Goal: Transaction & Acquisition: Purchase product/service

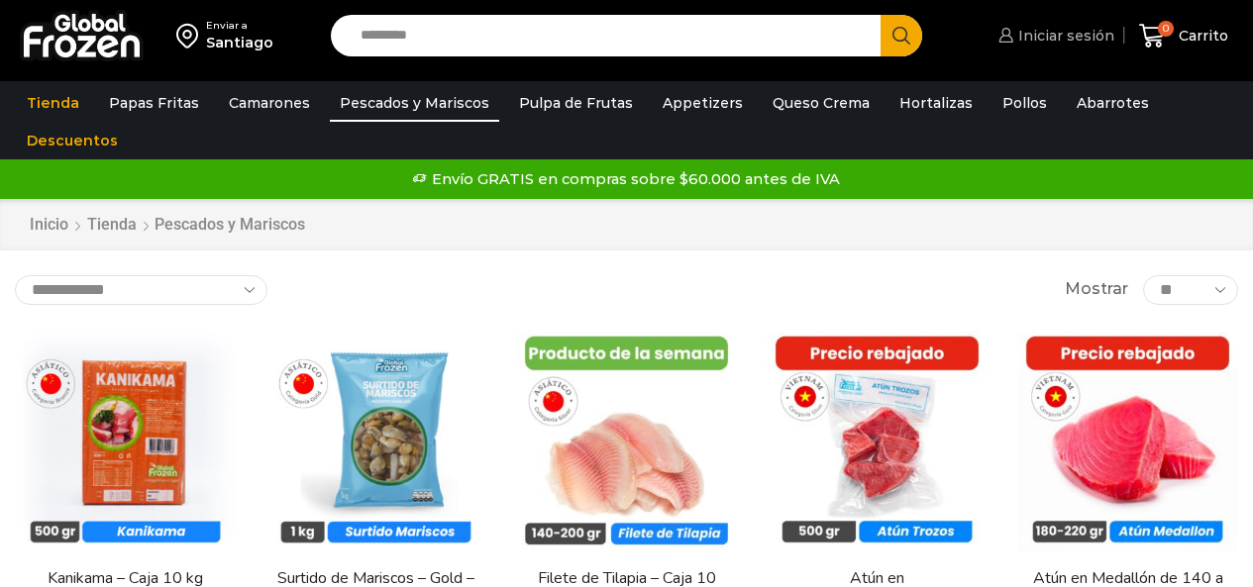
click at [1046, 40] on span "Iniciar sesión" at bounding box center [1063, 36] width 101 height 20
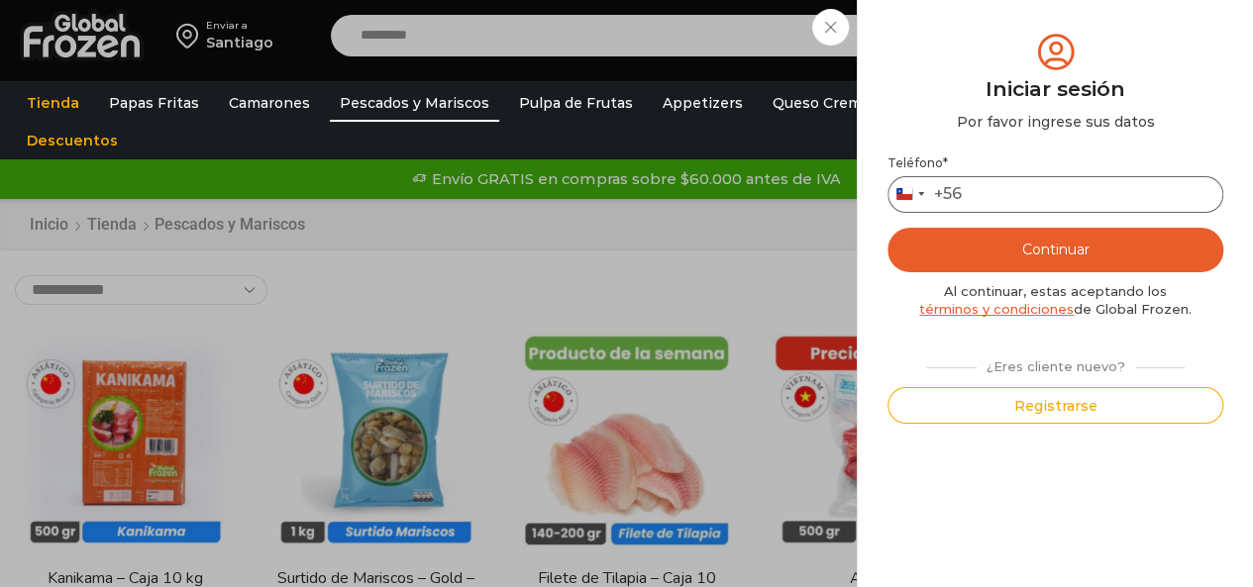
click at [1061, 210] on input "Teléfono *" at bounding box center [1055, 194] width 336 height 37
type input "*********"
click at [1066, 233] on button "Continuar" at bounding box center [1055, 250] width 336 height 45
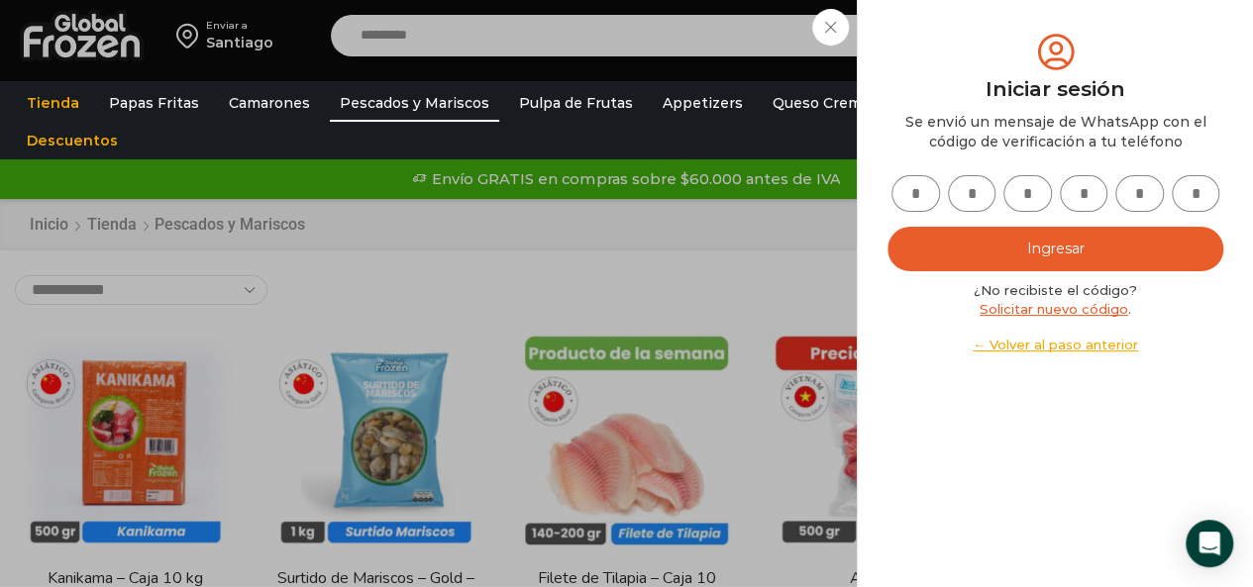
click at [915, 201] on input "text" at bounding box center [915, 193] width 49 height 37
type input "*"
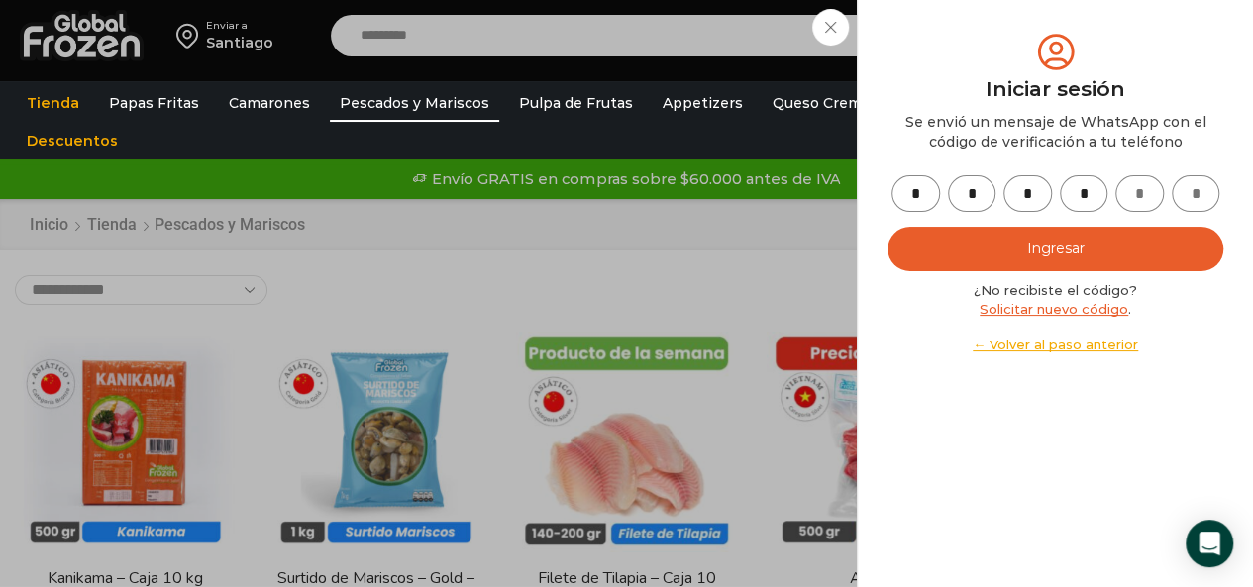
type input "*"
click at [1066, 255] on button "Ingresar" at bounding box center [1055, 249] width 336 height 45
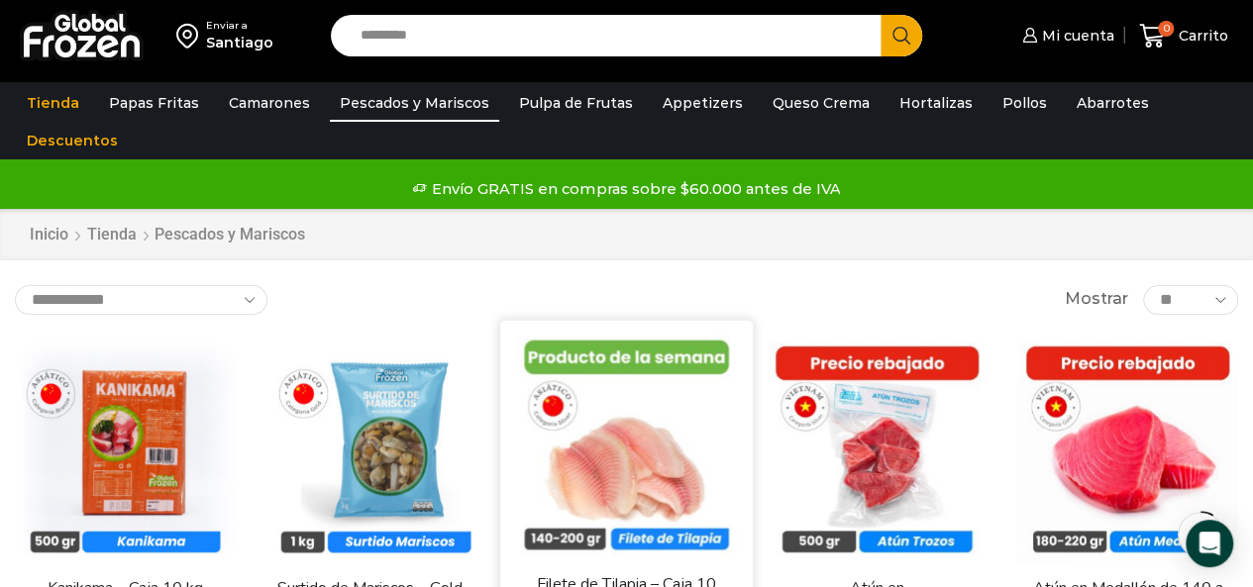
scroll to position [221, 0]
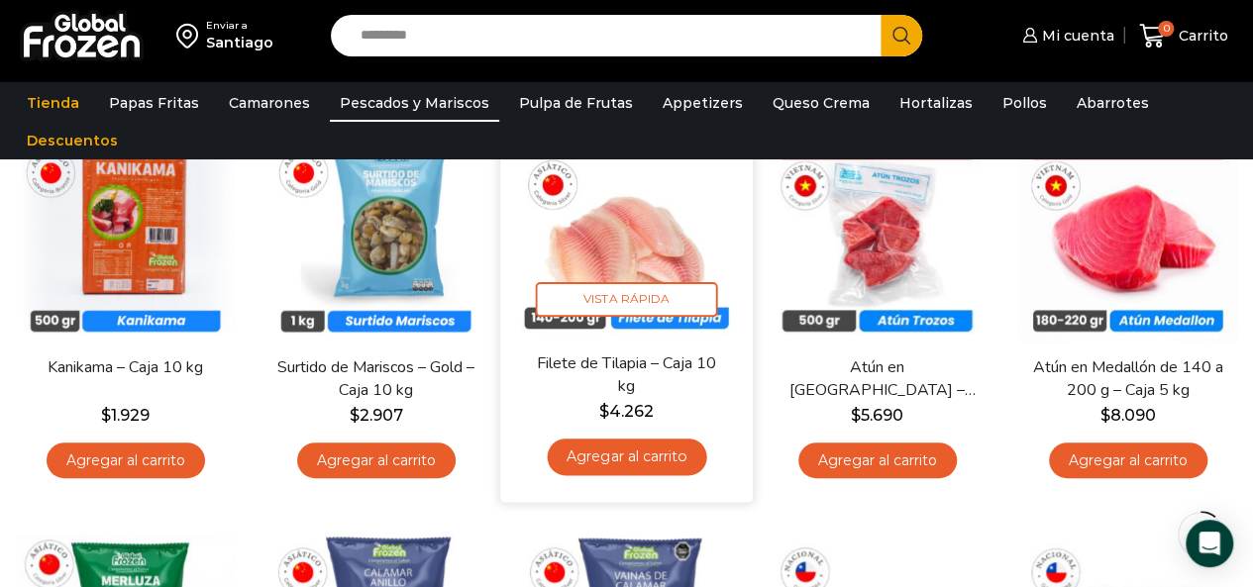
click at [643, 454] on link "Agregar al carrito" at bounding box center [626, 457] width 159 height 37
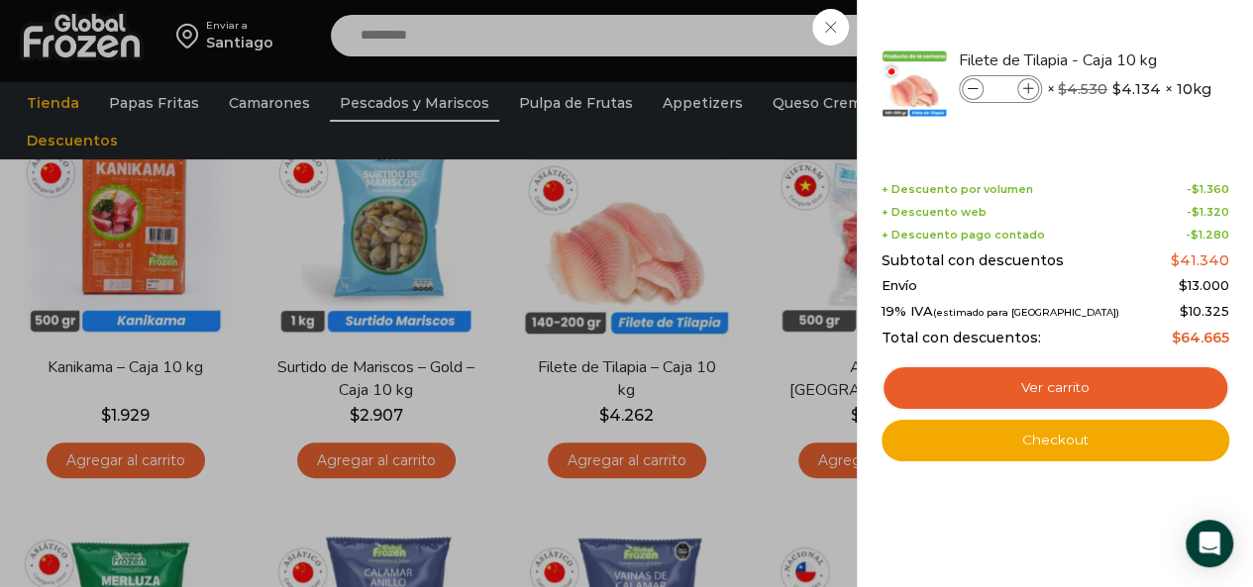
click at [1134, 59] on div "1 Carrito 1 1 Shopping Cart *" at bounding box center [1183, 36] width 99 height 47
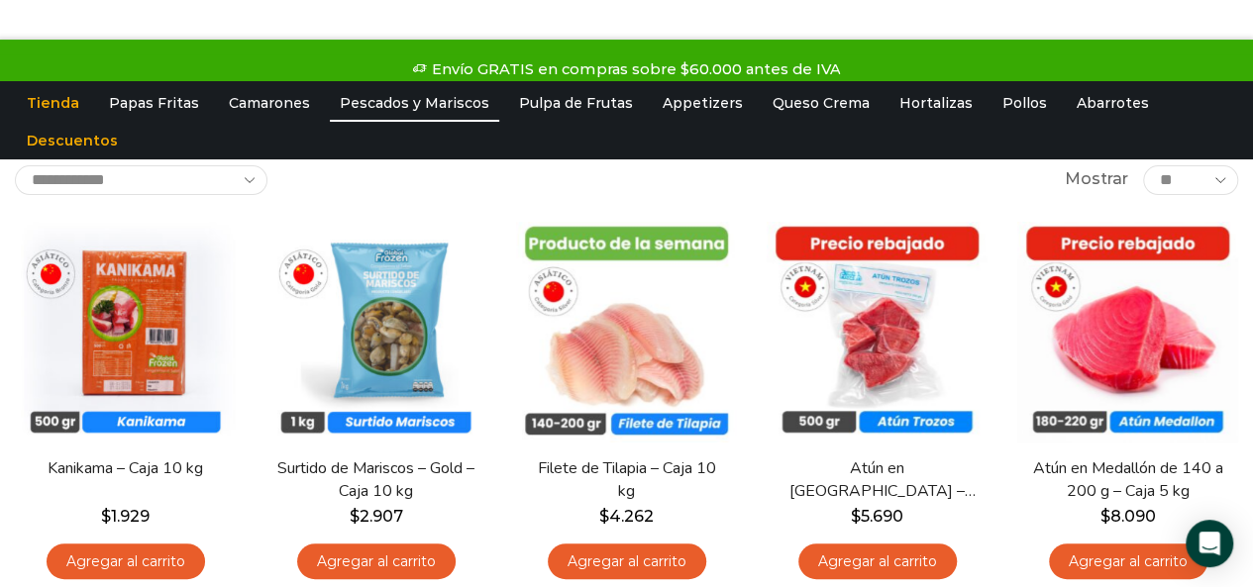
scroll to position [0, 0]
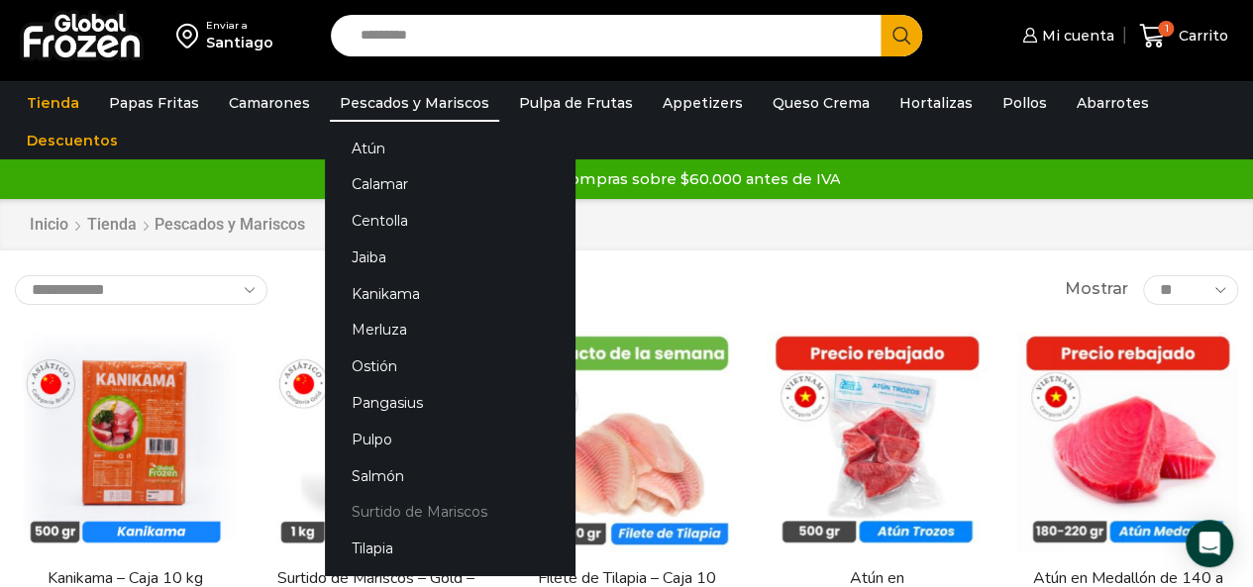
click at [446, 506] on link "Surtido de Mariscos" at bounding box center [450, 512] width 250 height 37
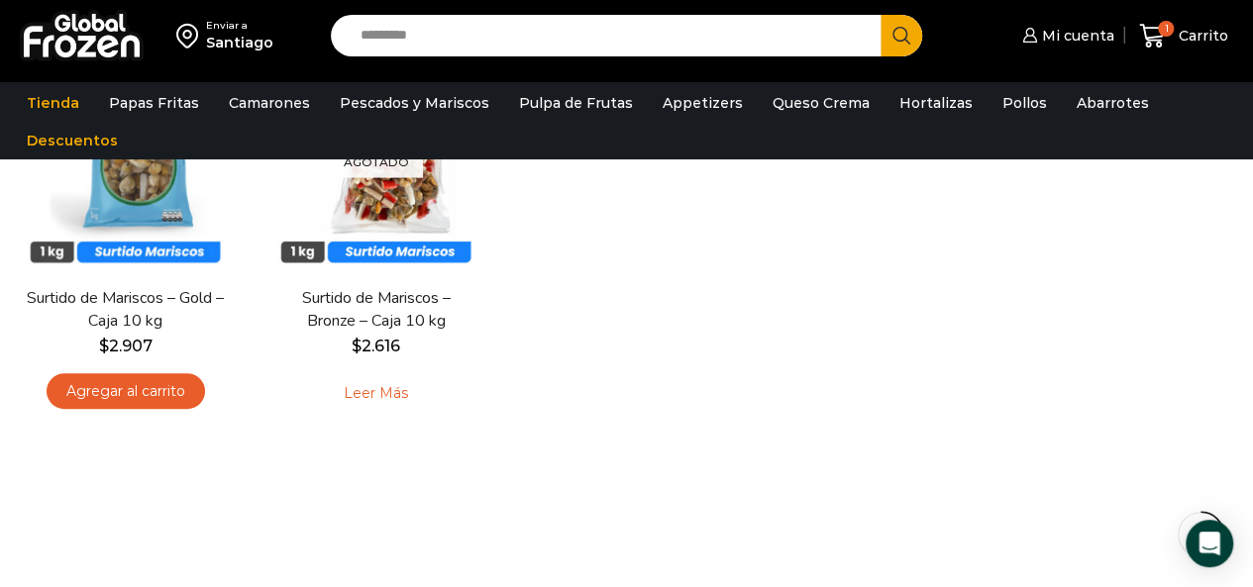
scroll to position [334, 0]
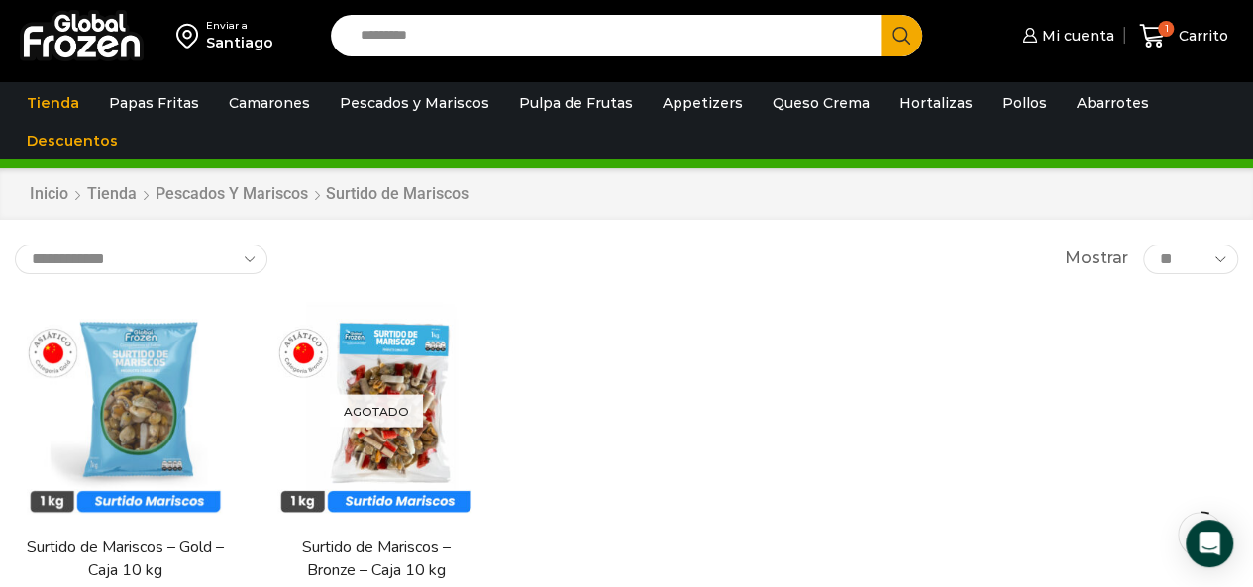
click at [438, 13] on div "Enviar a Santiago Search input Search Mi cuenta Pedidos" at bounding box center [626, 35] width 1243 height 71
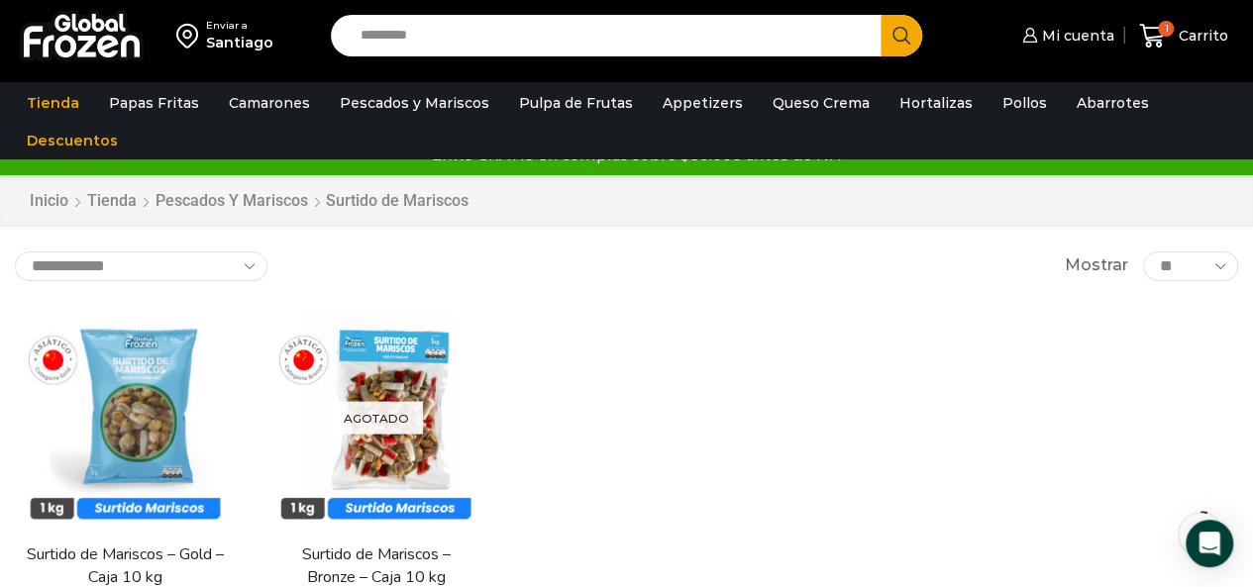
click at [443, 26] on input "Search input" at bounding box center [611, 36] width 521 height 42
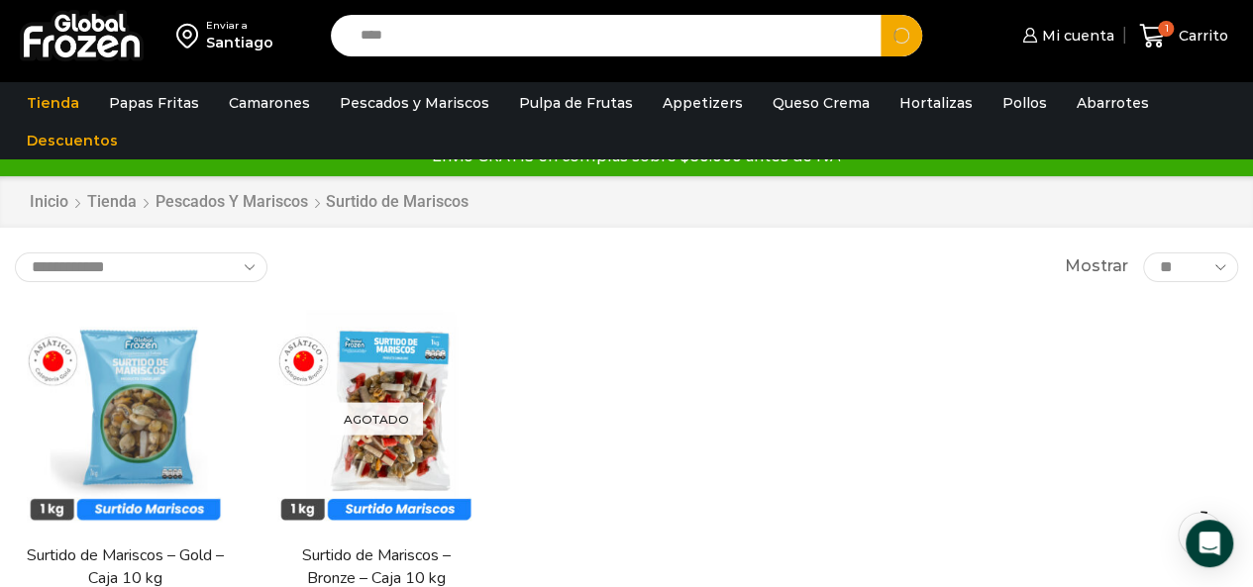
type input "*****"
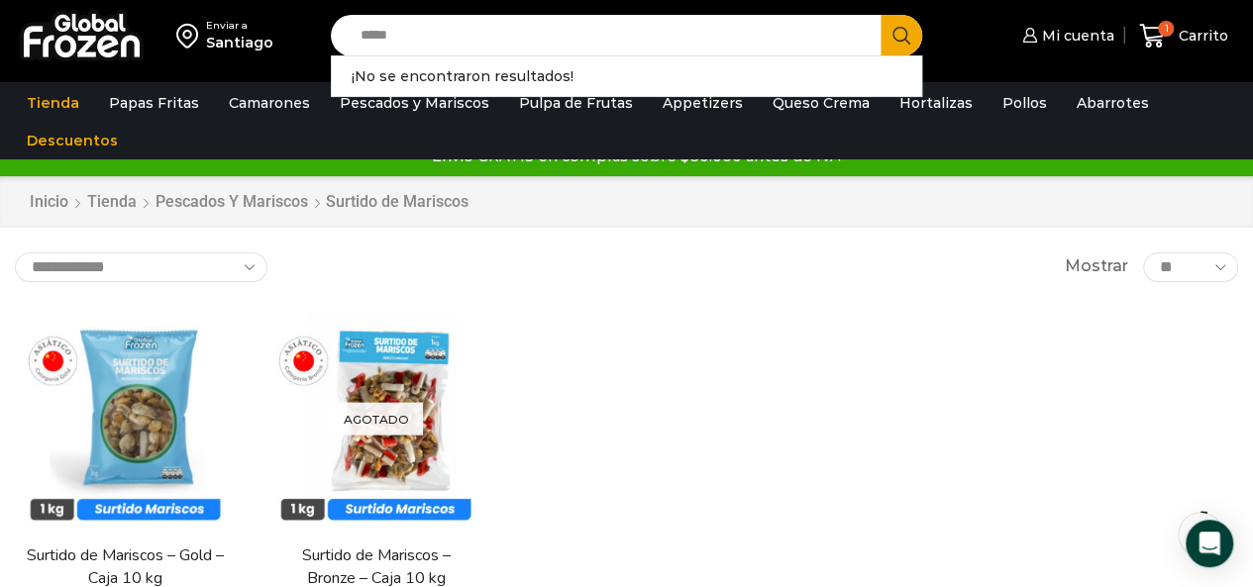
drag, startPoint x: 444, startPoint y: 26, endPoint x: 287, endPoint y: 20, distance: 156.6
click at [287, 20] on div "Enviar a Santiago Search input ***** Search ¡No se encontraron resultados! Mi c…" at bounding box center [626, 35] width 1243 height 71
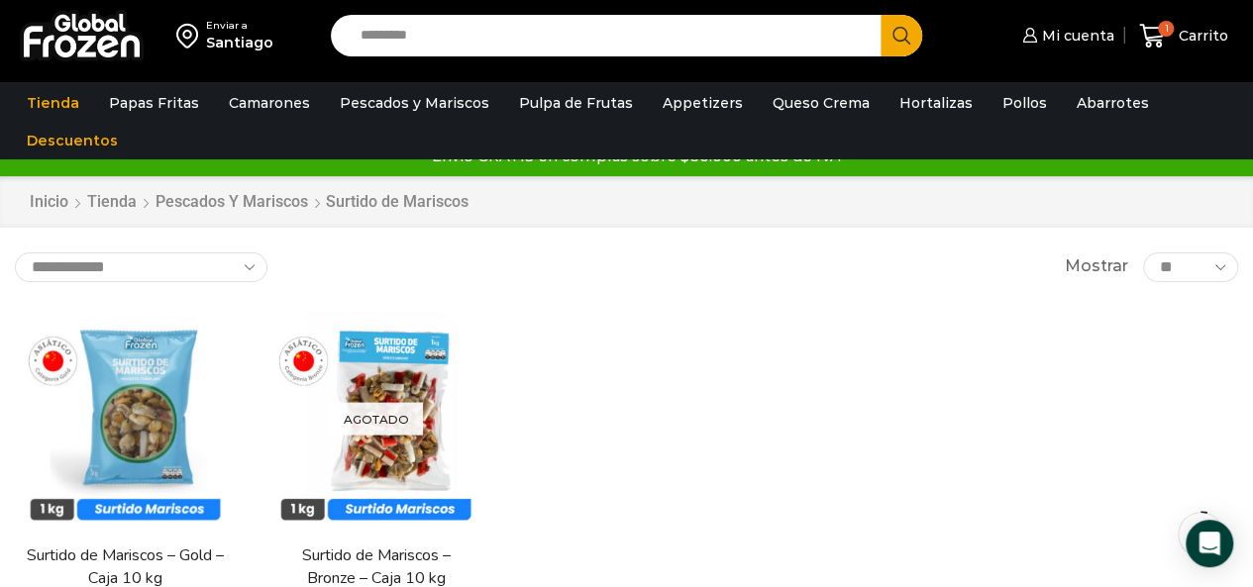
click at [844, 338] on div "En stock Vista Rápida Surtido de Mariscos – Gold – Caja 10 kg $ 2.907 Agregar a…" at bounding box center [626, 496] width 1253 height 405
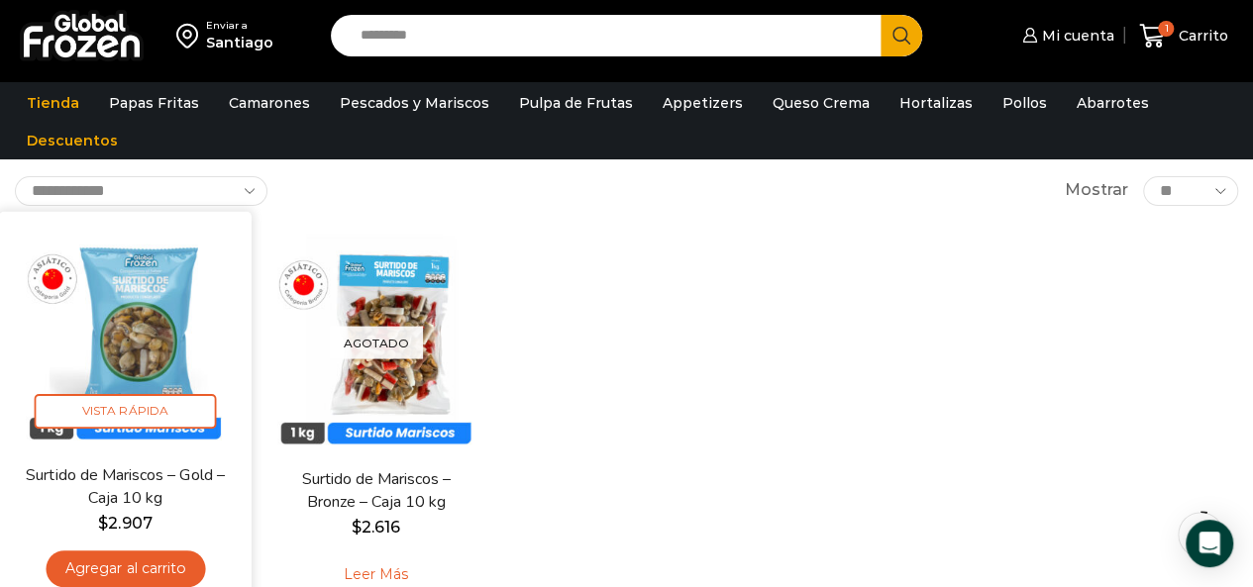
scroll to position [114, 0]
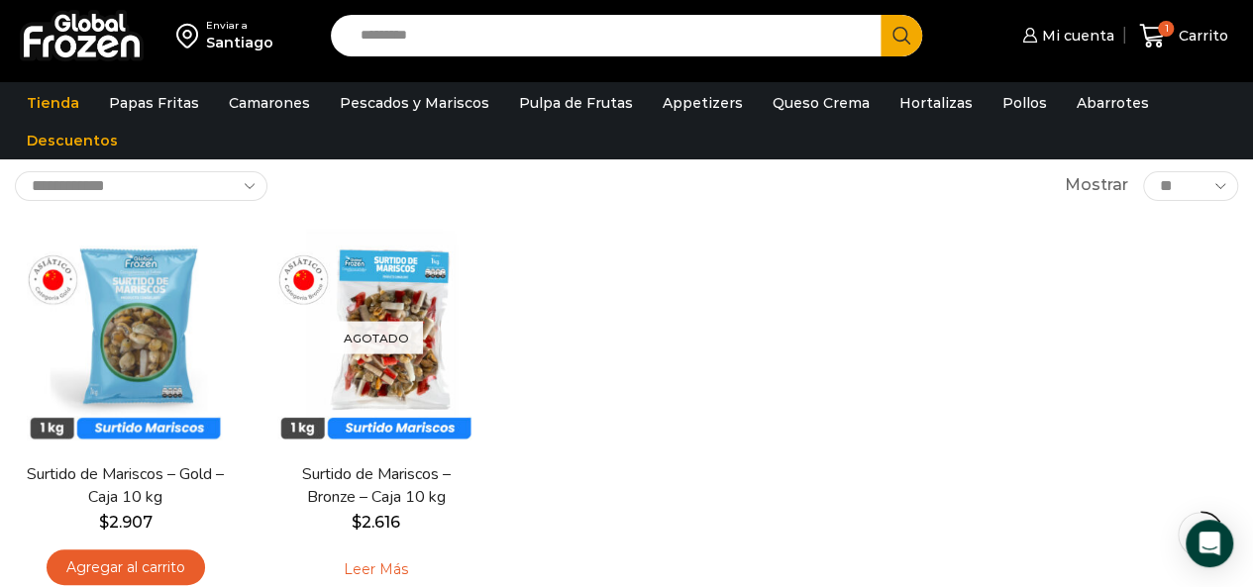
click at [753, 395] on div "En stock Vista Rápida Surtido de Mariscos – Gold – Caja 10 kg $ 2.907 Agregar a…" at bounding box center [626, 415] width 1253 height 405
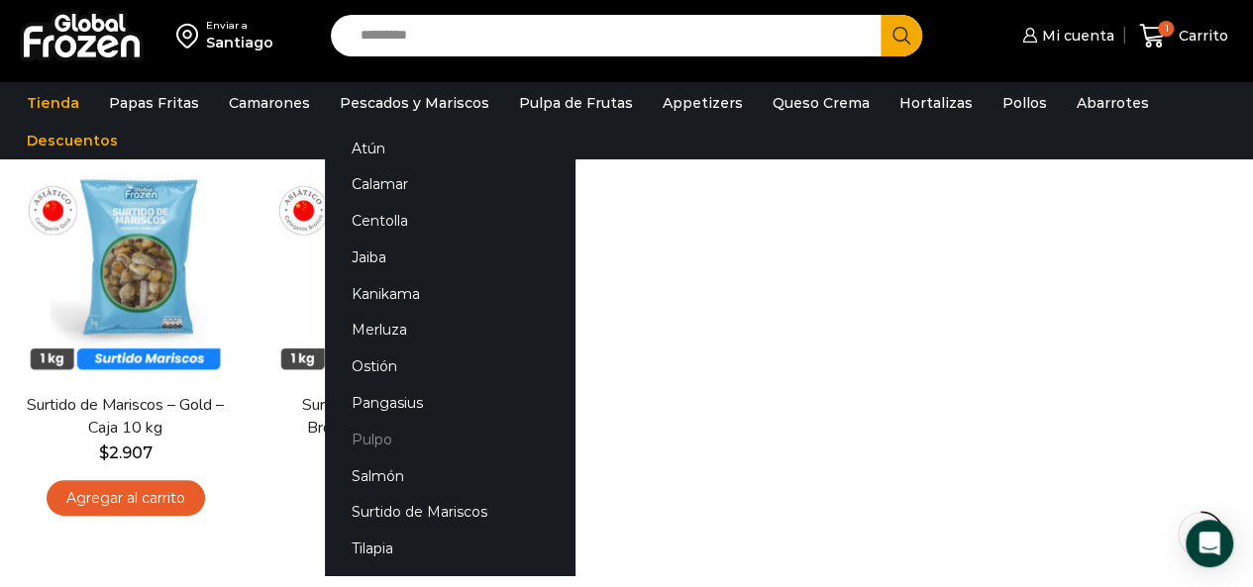
scroll to position [184, 0]
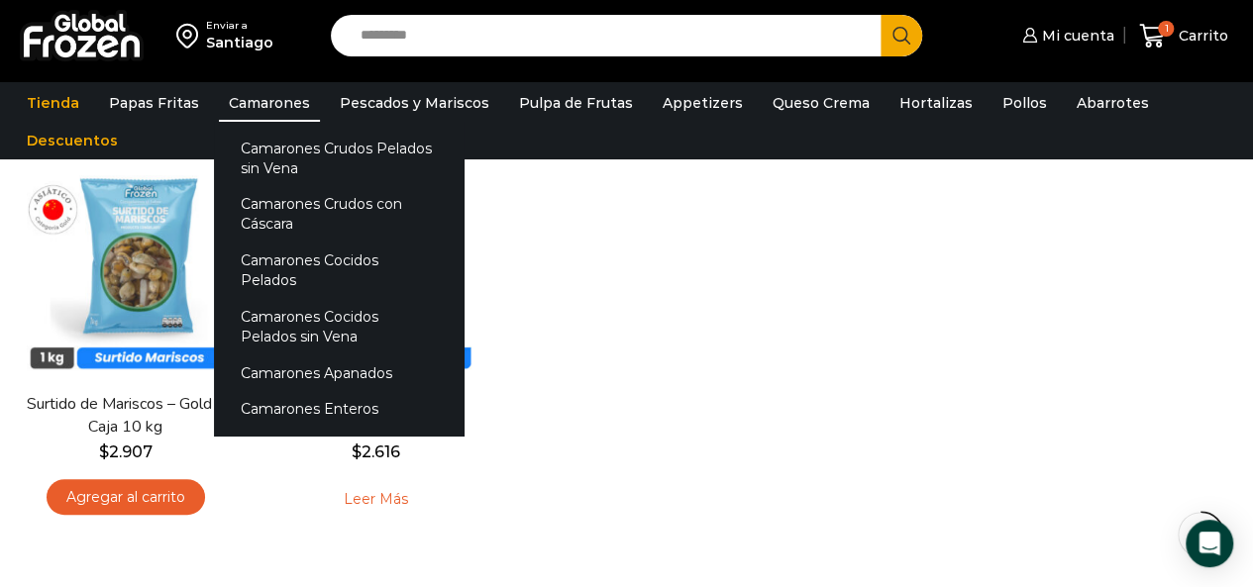
click at [263, 104] on link "Camarones" at bounding box center [269, 103] width 101 height 38
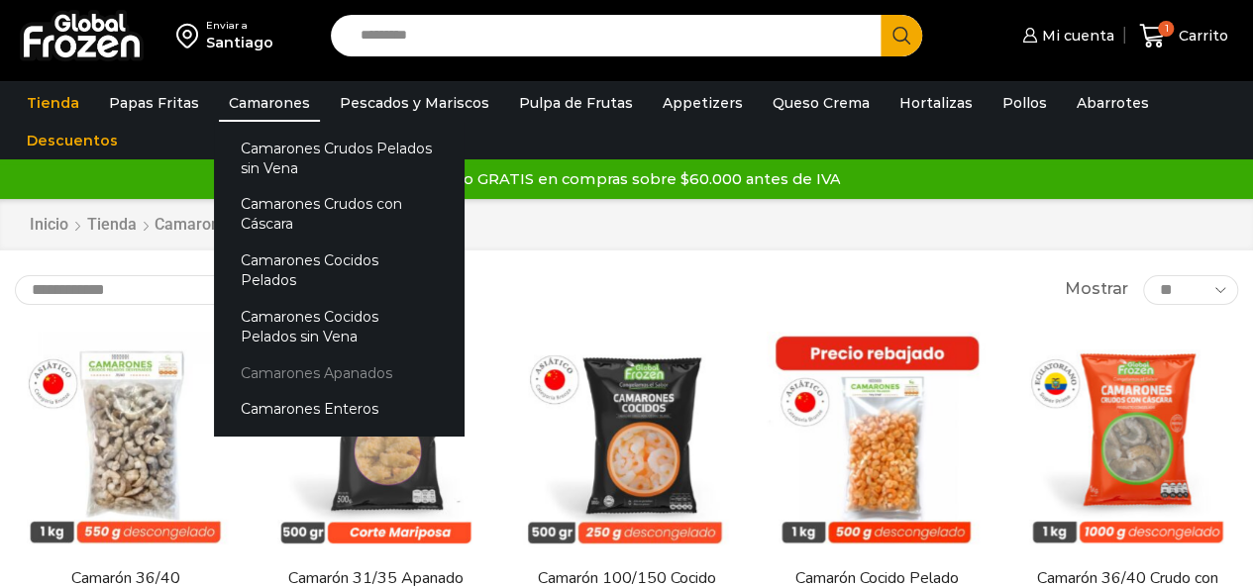
click at [343, 355] on link "Camarones Apanados" at bounding box center [339, 373] width 250 height 37
click at [345, 355] on link "Camarones Apanados" at bounding box center [339, 373] width 250 height 37
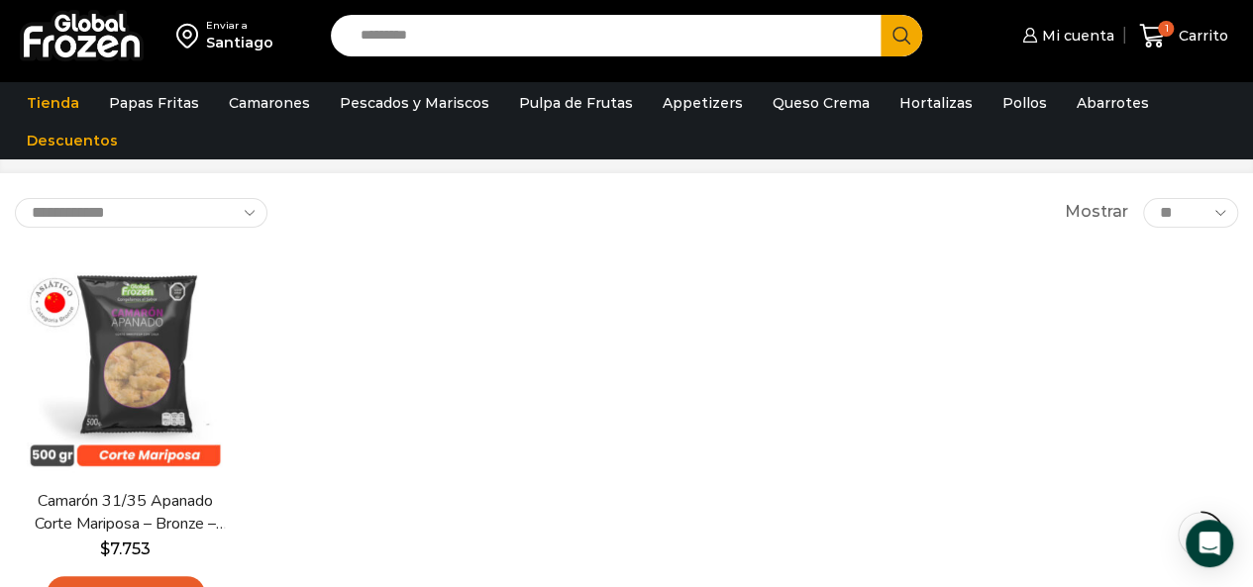
scroll to position [126, 0]
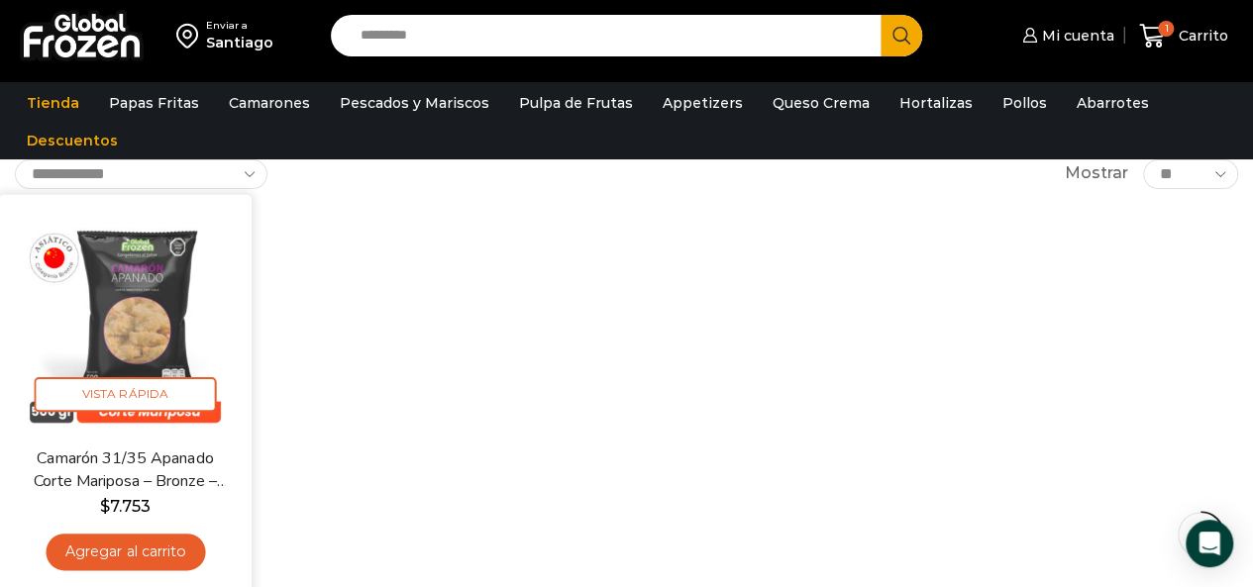
click at [210, 341] on img at bounding box center [125, 320] width 223 height 223
click at [154, 384] on span "Vista Rápida" at bounding box center [126, 394] width 182 height 35
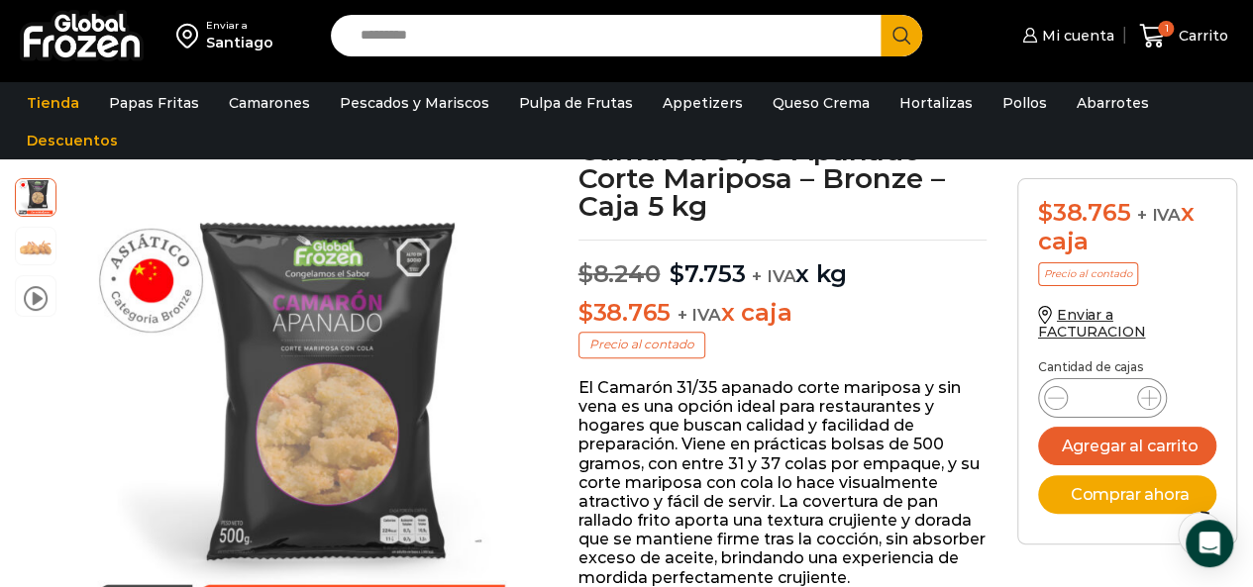
scroll to position [149, 0]
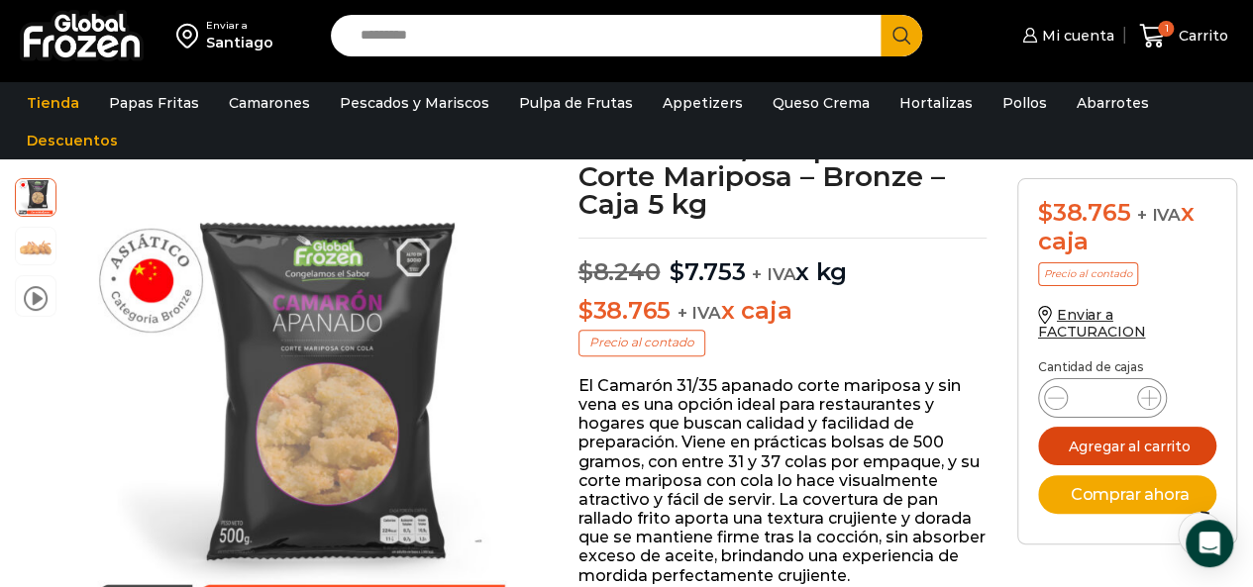
click at [1152, 444] on button "Agregar al carrito" at bounding box center [1127, 446] width 178 height 39
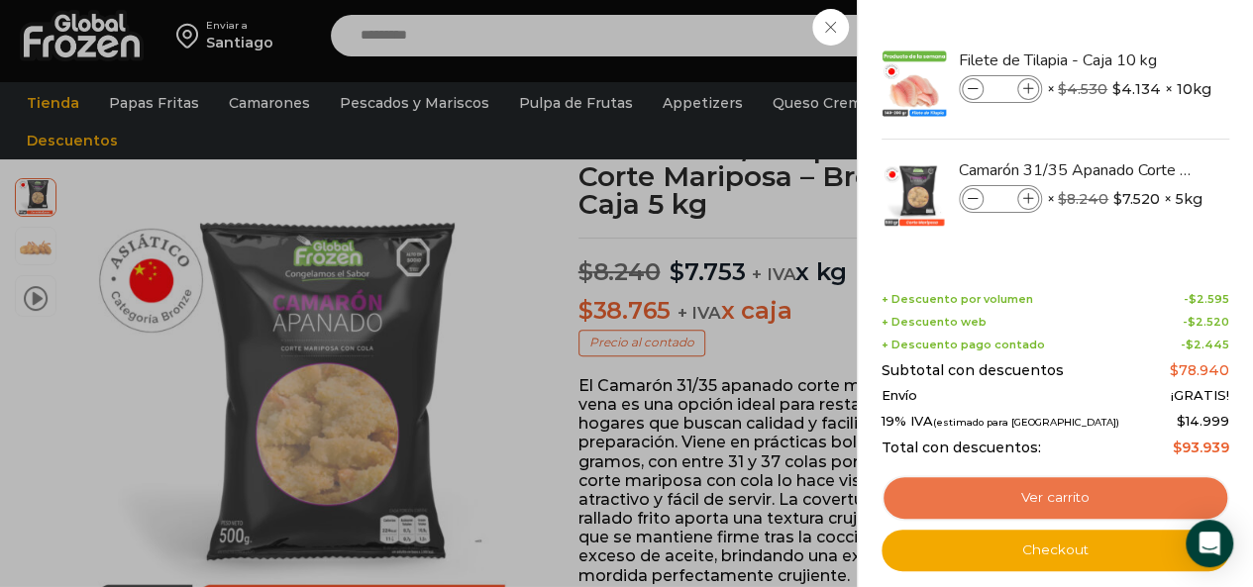
click at [1028, 487] on link "Ver carrito" at bounding box center [1055, 498] width 348 height 46
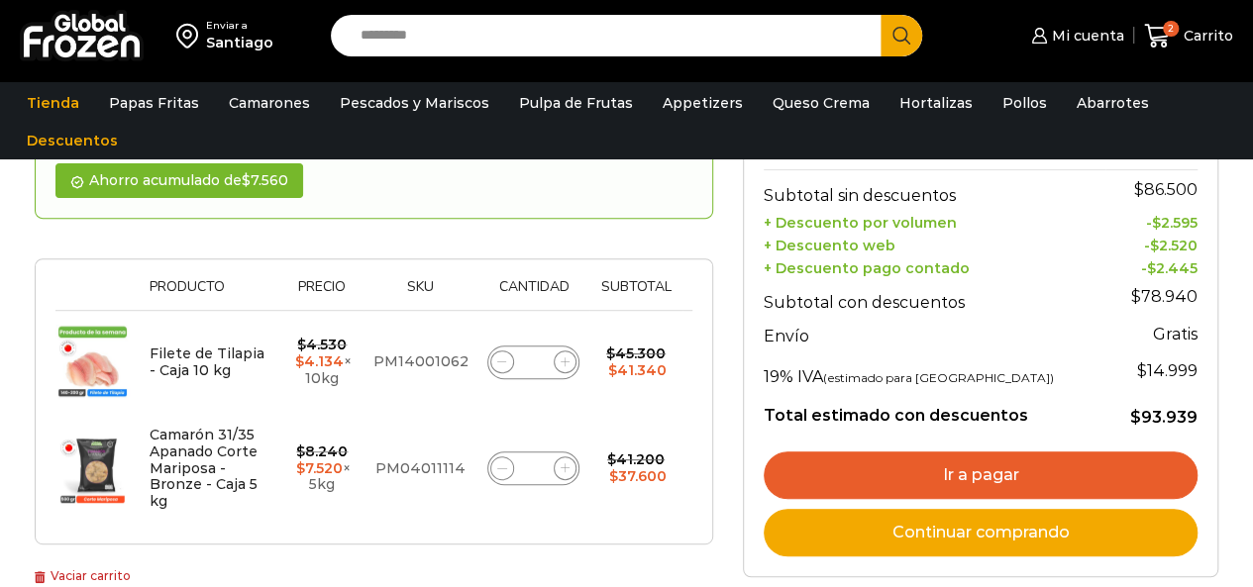
scroll to position [256, 0]
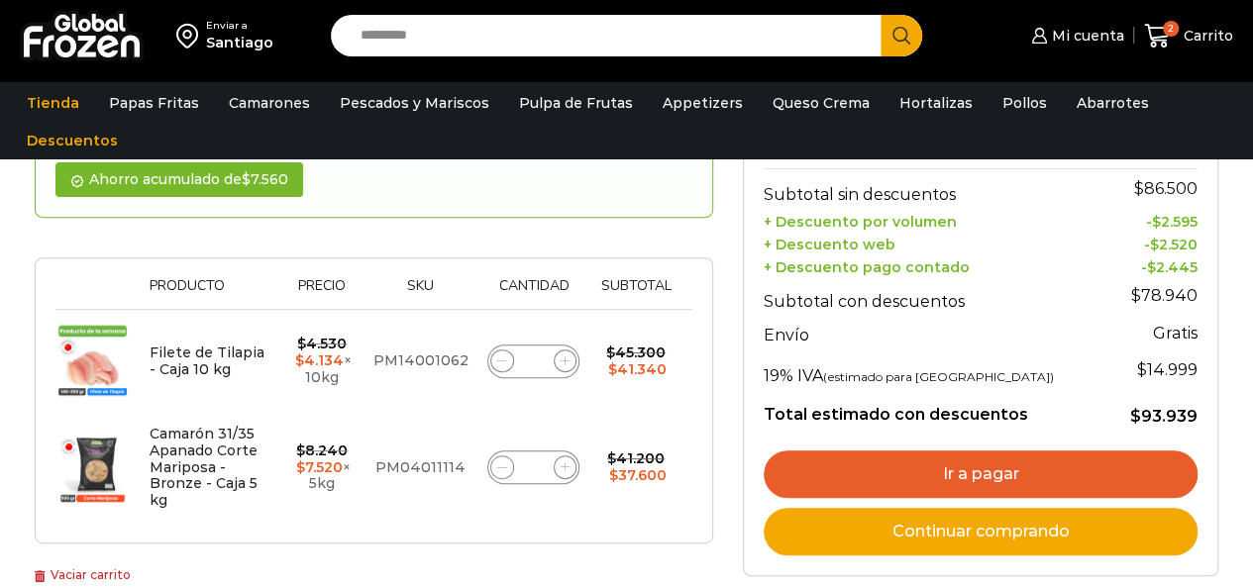
click at [1010, 466] on link "Ir a pagar" at bounding box center [981, 475] width 434 height 48
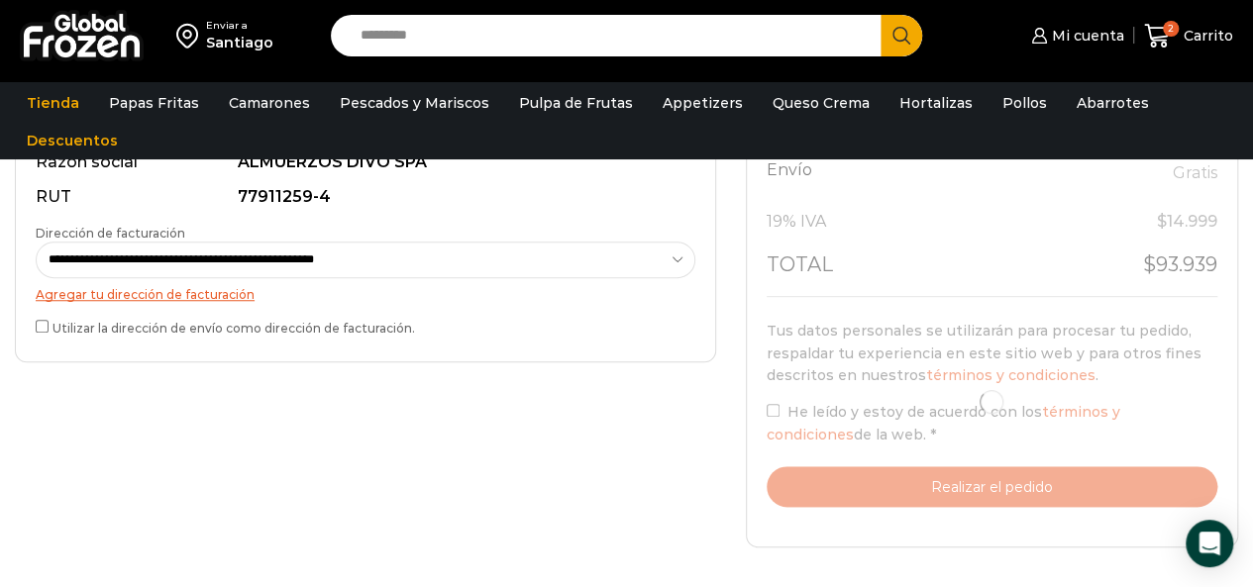
scroll to position [691, 0]
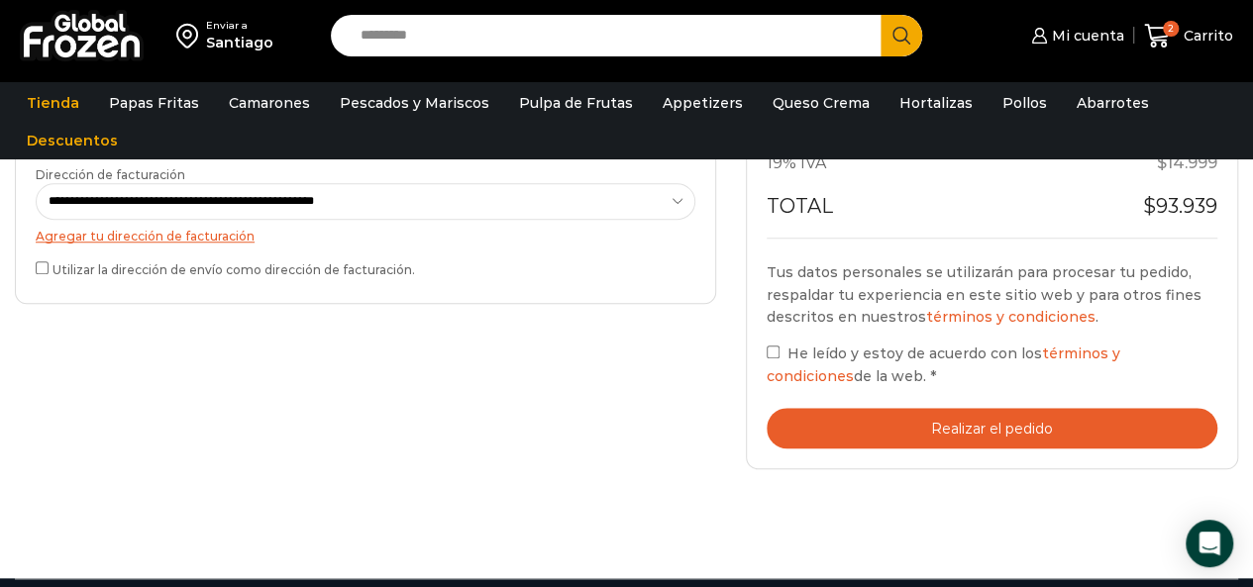
click at [875, 431] on button "Realizar el pedido" at bounding box center [992, 428] width 451 height 41
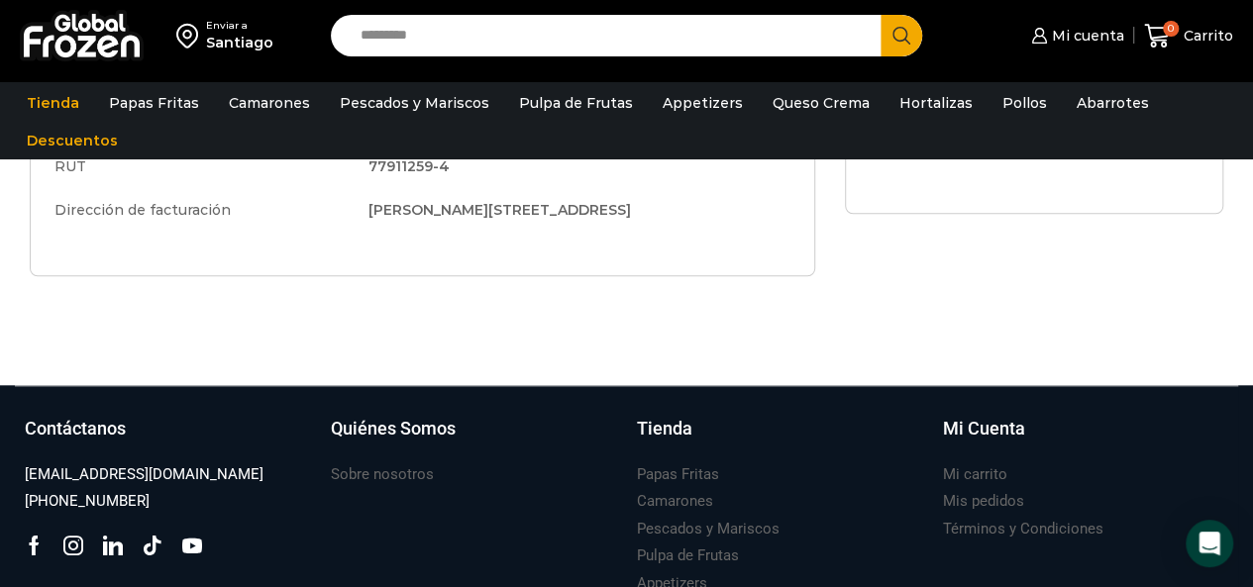
scroll to position [978, 0]
